Goal: Check status: Verify the current state of an ongoing process or item

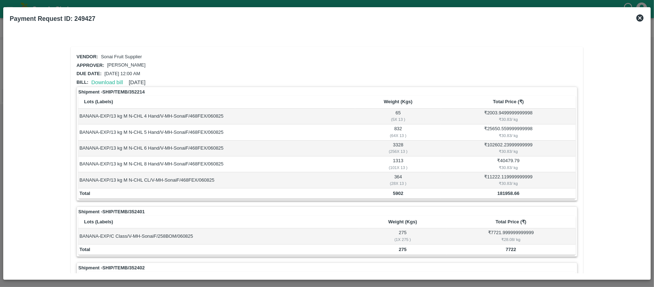
click at [640, 19] on icon at bounding box center [639, 17] width 7 height 7
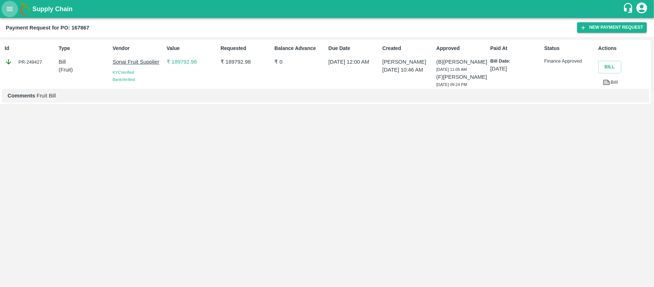
click at [3, 10] on button "open drawer" at bounding box center [9, 9] width 17 height 17
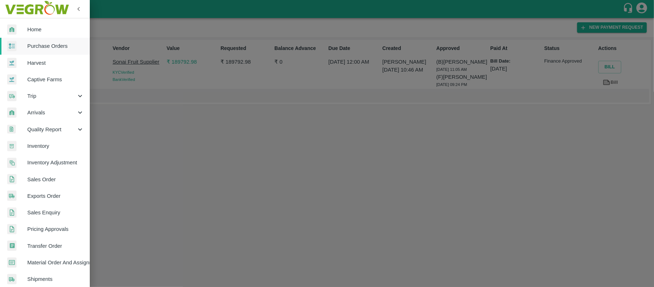
click at [51, 45] on span "Purchase Orders" at bounding box center [55, 46] width 57 height 8
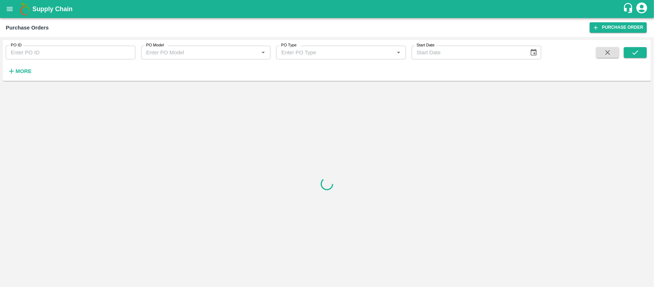
paste input "165507"
click at [58, 56] on input "PO ID" at bounding box center [71, 53] width 130 height 14
type input "165507"
click at [635, 57] on button "submit" at bounding box center [635, 52] width 23 height 11
